Goal: Transaction & Acquisition: Purchase product/service

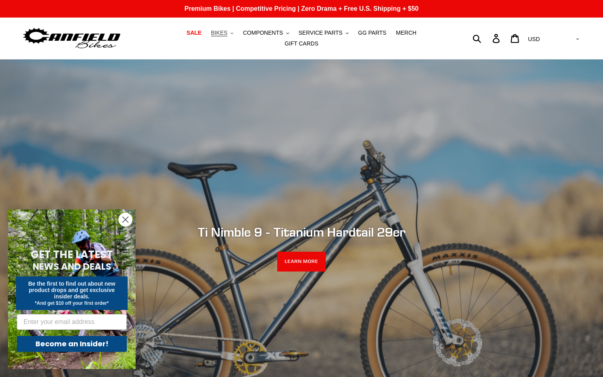
click at [211, 35] on span "BIKES" at bounding box center [219, 32] width 16 height 7
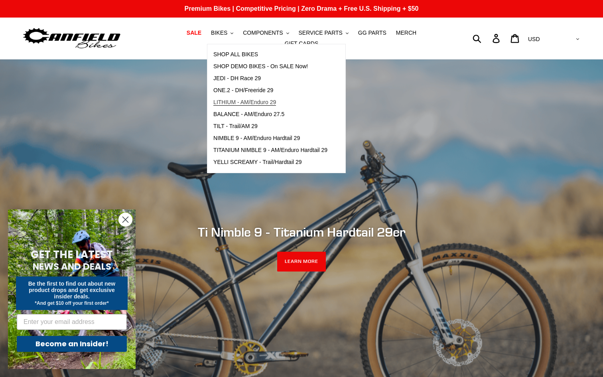
click at [250, 106] on span "LITHIUM - AM/Enduro 29" at bounding box center [244, 102] width 63 height 7
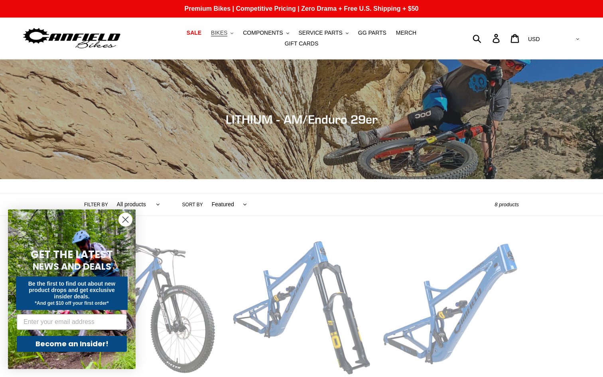
click at [211, 36] on span "BIKES" at bounding box center [219, 32] width 16 height 7
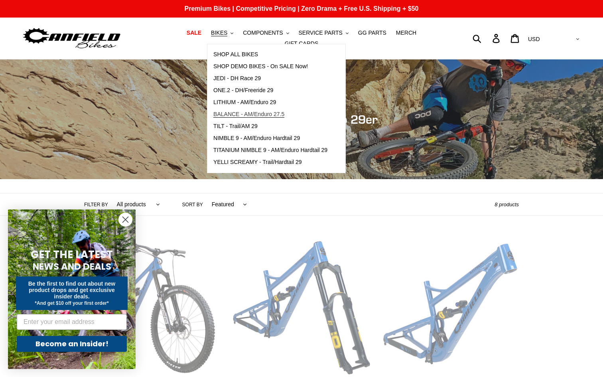
click at [234, 114] on span "BALANCE - AM/Enduro 27.5" at bounding box center [248, 114] width 71 height 7
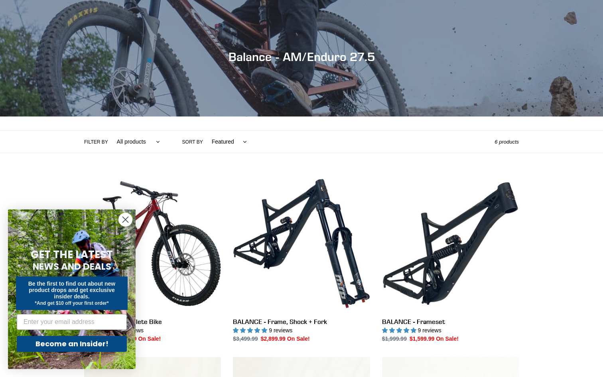
scroll to position [94, 0]
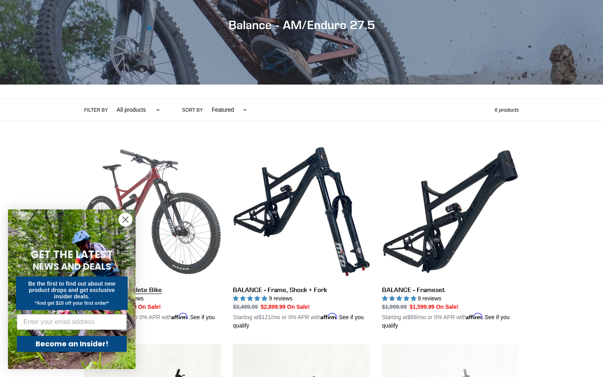
click at [175, 201] on link "BALANCE - Complete Bike" at bounding box center [152, 236] width 137 height 187
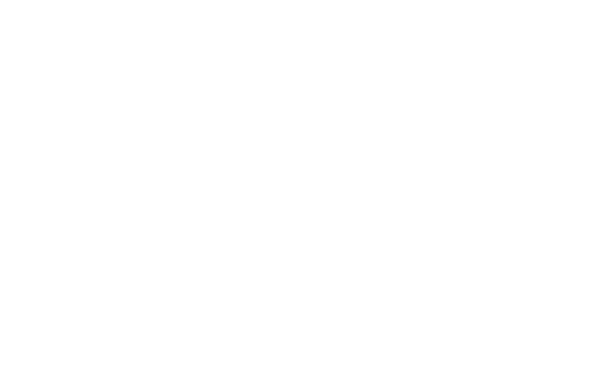
select select "highest-rating"
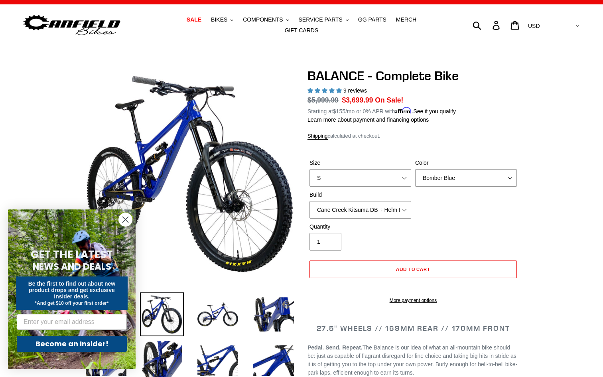
scroll to position [20, 0]
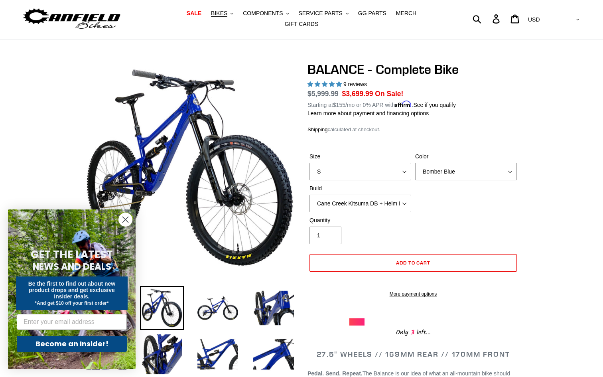
click at [361, 178] on div "Size S M L XL Color Bomber Blue Goat's Blood Stealth Black Build Cane Creek Kit…" at bounding box center [412, 184] width 211 height 64
click at [360, 169] on select "S M L XL" at bounding box center [360, 172] width 102 height 18
select select "M"
click at [309, 163] on select "S M L XL" at bounding box center [360, 172] width 102 height 18
click at [448, 168] on select "Bomber Blue Goat's Blood Stealth Black" at bounding box center [466, 172] width 102 height 18
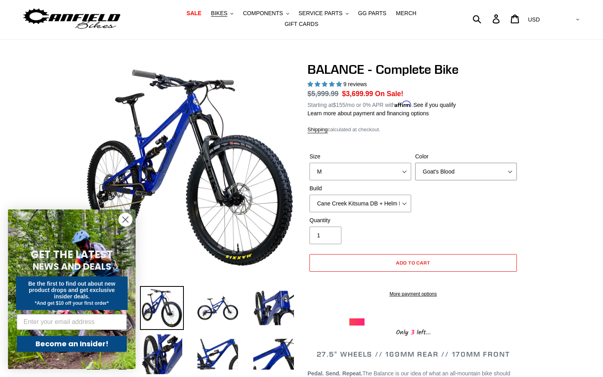
click at [415, 163] on select "Bomber Blue Goat's Blood Stealth Black" at bounding box center [466, 172] width 102 height 18
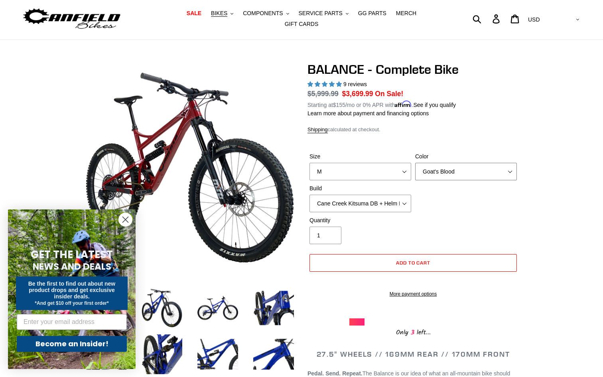
click at [440, 165] on select "Bomber Blue Goat's Blood Stealth Black" at bounding box center [466, 172] width 102 height 18
select select "Stealth Black"
click at [415, 163] on select "Bomber Blue Goat's Blood Stealth Black" at bounding box center [466, 172] width 102 height 18
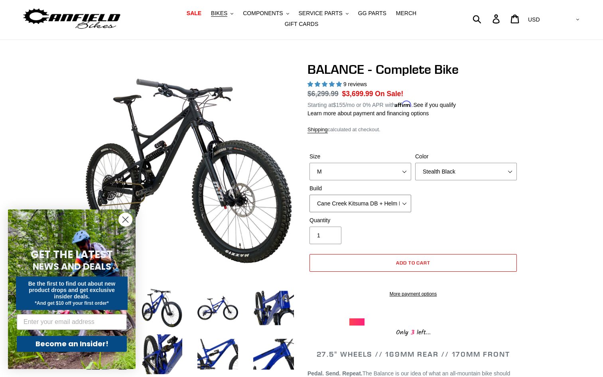
click at [384, 198] on select "Cane Creek Kitsuma DB + Helm MKII + SRAM GX Cane Creek Kitsuma DB + Helm MKII +…" at bounding box center [360, 203] width 102 height 18
click at [309, 194] on select "Cane Creek Kitsuma DB + Helm MKII + SRAM GX Cane Creek Kitsuma DB + Helm MKII +…" at bounding box center [360, 203] width 102 height 18
click at [394, 205] on select "Cane Creek Kitsuma DB + Helm MKII + SRAM GX Cane Creek Kitsuma DB + Helm MKII +…" at bounding box center [360, 203] width 102 height 18
click at [309, 194] on select "Cane Creek Kitsuma DB + Helm MKII + SRAM GX Cane Creek Kitsuma DB + Helm MKII +…" at bounding box center [360, 203] width 102 height 18
click at [369, 194] on select "Cane Creek Kitsuma DB + Helm MKII + SRAM GX Cane Creek Kitsuma DB + Helm MKII +…" at bounding box center [360, 203] width 102 height 18
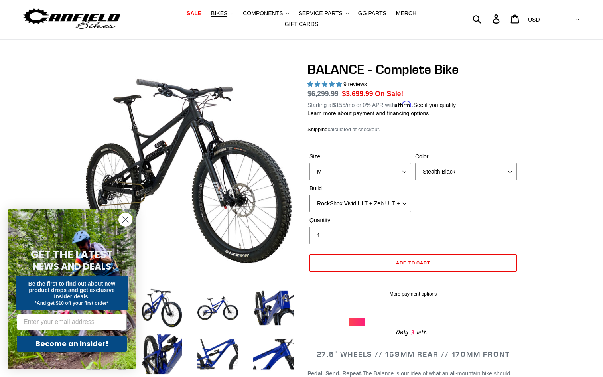
click at [309, 194] on select "Cane Creek Kitsuma DB + Helm MKII + SRAM GX Cane Creek Kitsuma DB + Helm MKII +…" at bounding box center [360, 203] width 102 height 18
click at [389, 199] on select "Cane Creek Kitsuma DB + Helm MKII + SRAM GX Cane Creek Kitsuma DB + Helm MKII +…" at bounding box center [360, 203] width 102 height 18
click at [309, 194] on select "Cane Creek Kitsuma DB + Helm MKII + SRAM GX Cane Creek Kitsuma DB + Helm MKII +…" at bounding box center [360, 203] width 102 height 18
click at [377, 199] on select "Cane Creek Kitsuma DB + Helm MKII + SRAM GX Cane Creek Kitsuma DB + Helm MKII +…" at bounding box center [360, 203] width 102 height 18
click at [309, 194] on select "Cane Creek Kitsuma DB + Helm MKII + SRAM GX Cane Creek Kitsuma DB + Helm MKII +…" at bounding box center [360, 203] width 102 height 18
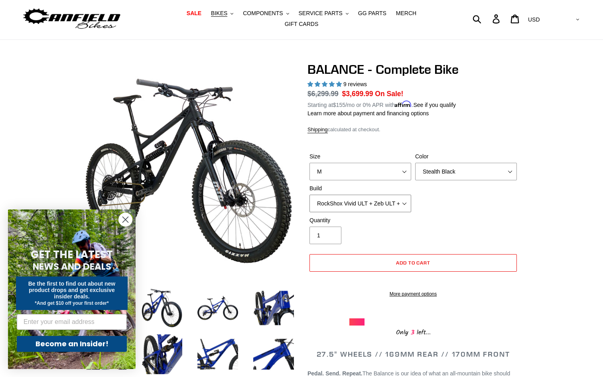
click at [385, 194] on select "Cane Creek Kitsuma DB + Helm MKII + SRAM GX Cane Creek Kitsuma DB + Helm MKII +…" at bounding box center [360, 203] width 102 height 18
click at [309, 194] on select "Cane Creek Kitsuma DB + Helm MKII + SRAM GX Cane Creek Kitsuma DB + Helm MKII +…" at bounding box center [360, 203] width 102 height 18
click at [345, 185] on label "Build" at bounding box center [360, 188] width 102 height 8
click at [345, 194] on select "Cane Creek Kitsuma DB + Helm MKII + SRAM GX Cane Creek Kitsuma DB + Helm MKII +…" at bounding box center [360, 203] width 102 height 18
click at [344, 197] on select "Cane Creek Kitsuma DB + Helm MKII + SRAM GX Cane Creek Kitsuma DB + Helm MKII +…" at bounding box center [360, 203] width 102 height 18
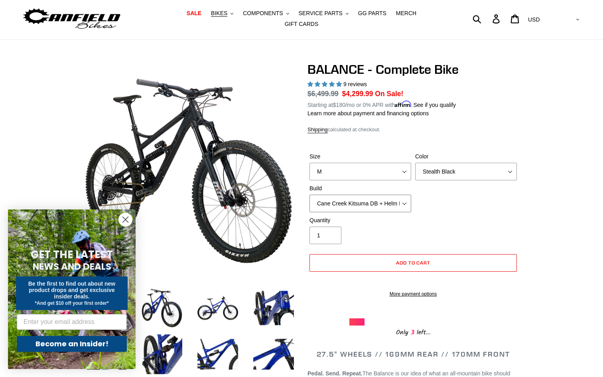
click at [323, 194] on select "Cane Creek Kitsuma DB + Helm MKII + SRAM GX Cane Creek Kitsuma DB + Helm MKII +…" at bounding box center [360, 203] width 102 height 18
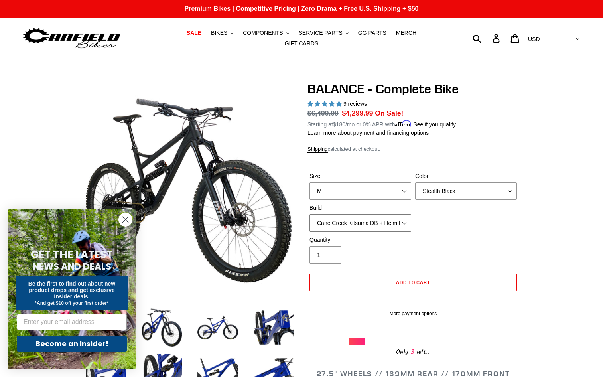
click at [359, 214] on select "Cane Creek Kitsuma DB + Helm MKII + SRAM GX Cane Creek Kitsuma DB + Helm MKII +…" at bounding box center [360, 223] width 102 height 18
select select "RockShox Vivid ULT + Zeb ULT + SRAM GX"
click at [309, 214] on select "Cane Creek Kitsuma DB + Helm MKII + SRAM GX Cane Creek Kitsuma DB + Helm MKII +…" at bounding box center [360, 223] width 102 height 18
click at [372, 250] on div "Quantity 1" at bounding box center [360, 250] width 106 height 28
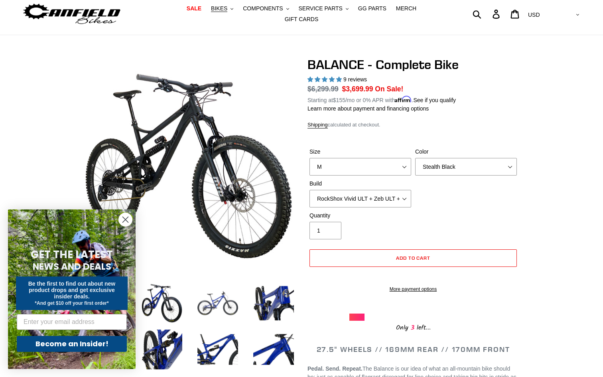
scroll to position [38, 0]
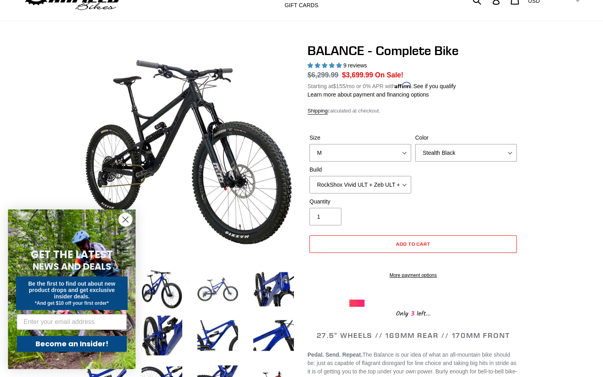
click at [230, 296] on img at bounding box center [218, 289] width 44 height 44
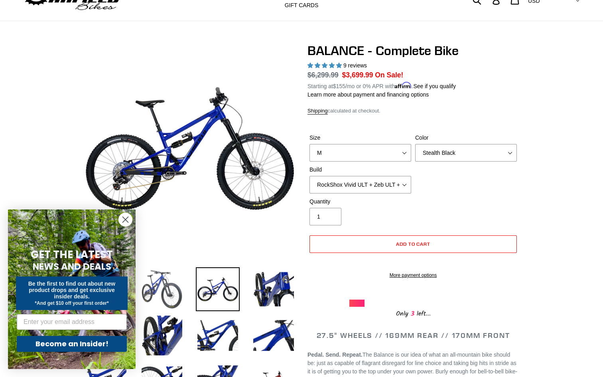
click at [176, 284] on img at bounding box center [162, 289] width 44 height 44
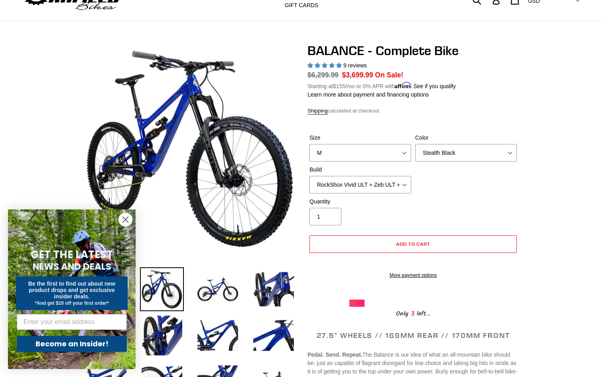
click at [125, 219] on icon "Close dialog" at bounding box center [126, 220] width 6 height 6
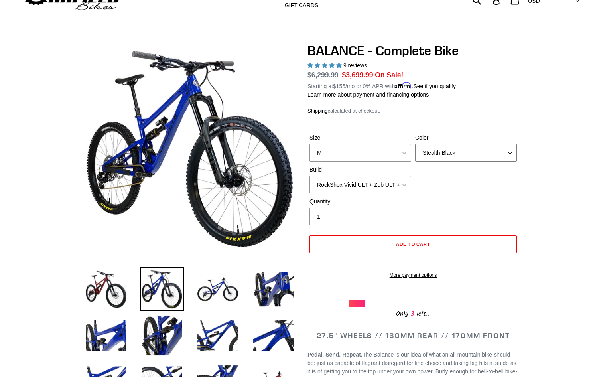
click at [438, 144] on select "Bomber Blue Goat's Blood Stealth Black" at bounding box center [466, 153] width 102 height 18
select select "Goat's Blood"
click at [415, 144] on select "Bomber Blue Goat's Blood Stealth Black" at bounding box center [466, 153] width 102 height 18
click at [113, 289] on img at bounding box center [106, 289] width 44 height 44
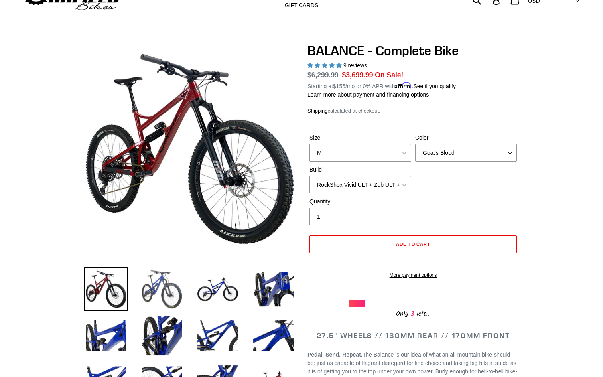
click at [145, 287] on img at bounding box center [162, 289] width 44 height 44
